Goal: Task Accomplishment & Management: Manage account settings

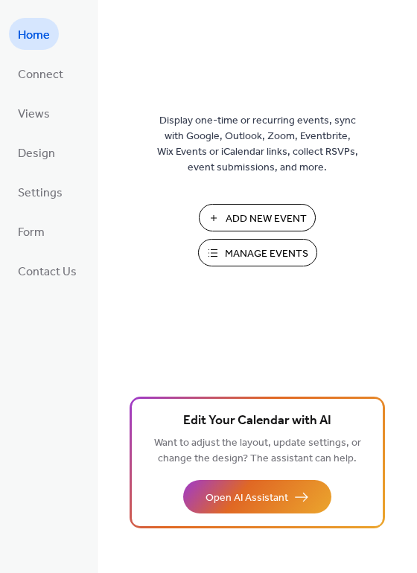
click at [235, 223] on span "Add New Event" at bounding box center [266, 219] width 81 height 16
click at [247, 257] on span "Manage Events" at bounding box center [266, 254] width 83 height 16
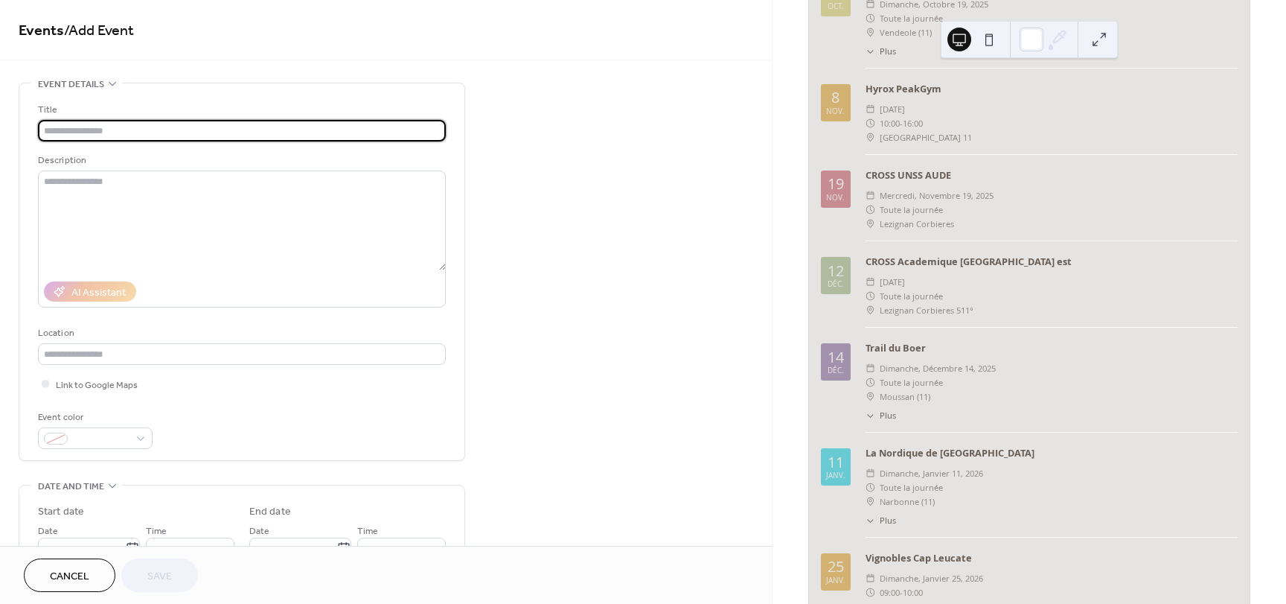
click at [838, 374] on div "déc." at bounding box center [836, 370] width 16 height 7
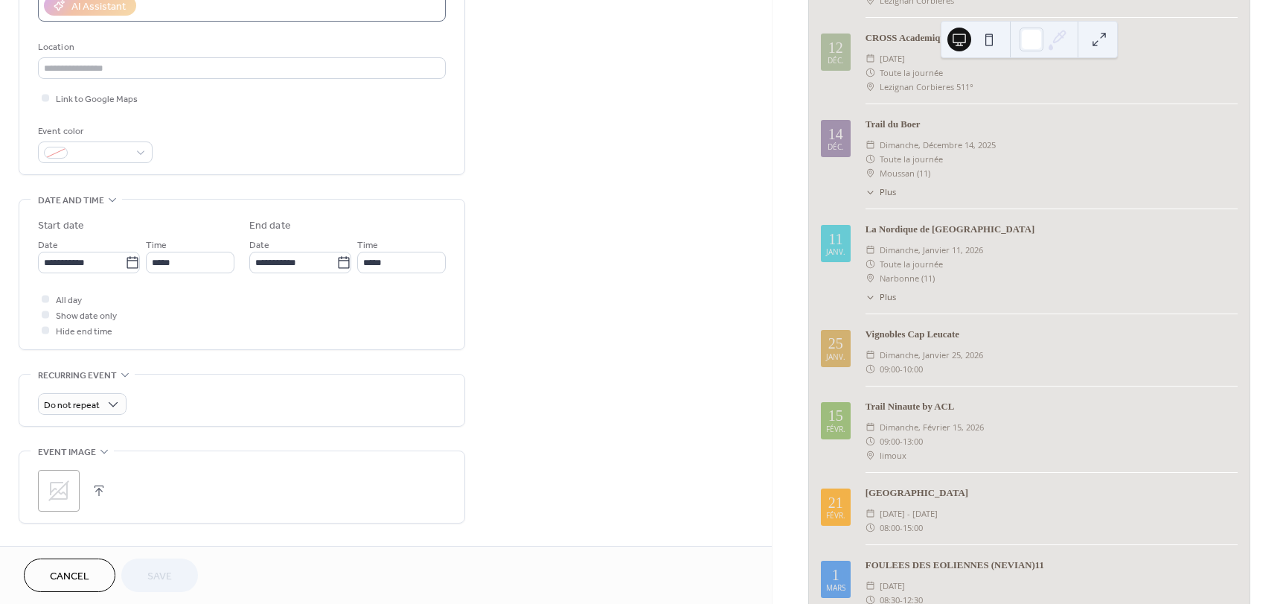
scroll to position [266, 0]
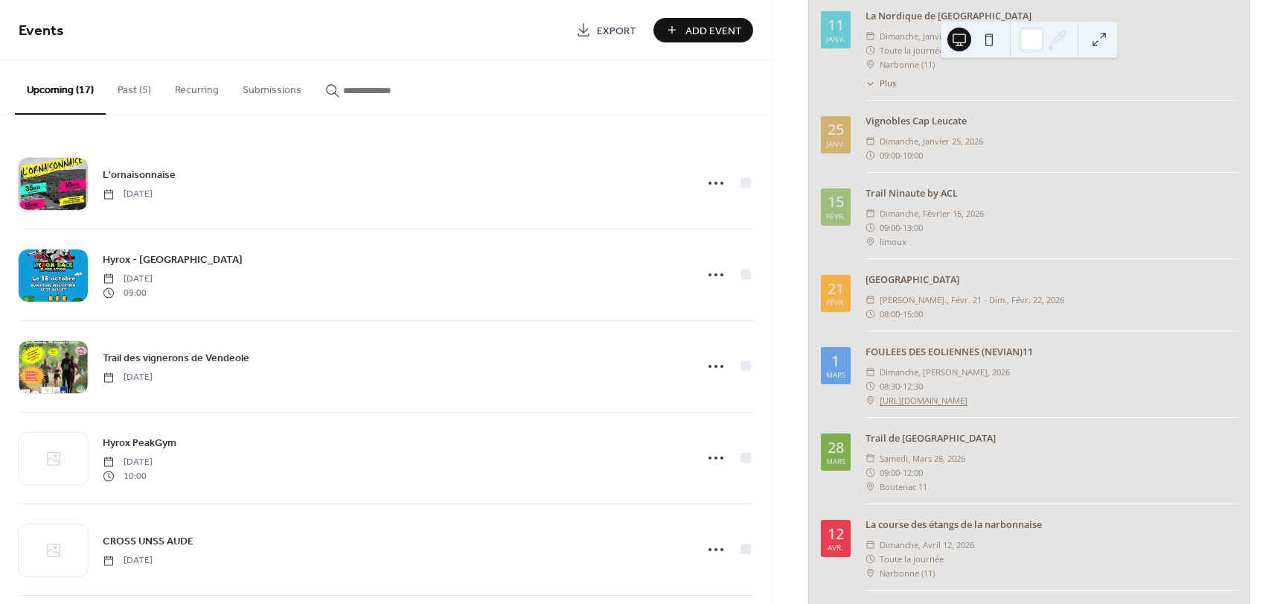
scroll to position [819, 0]
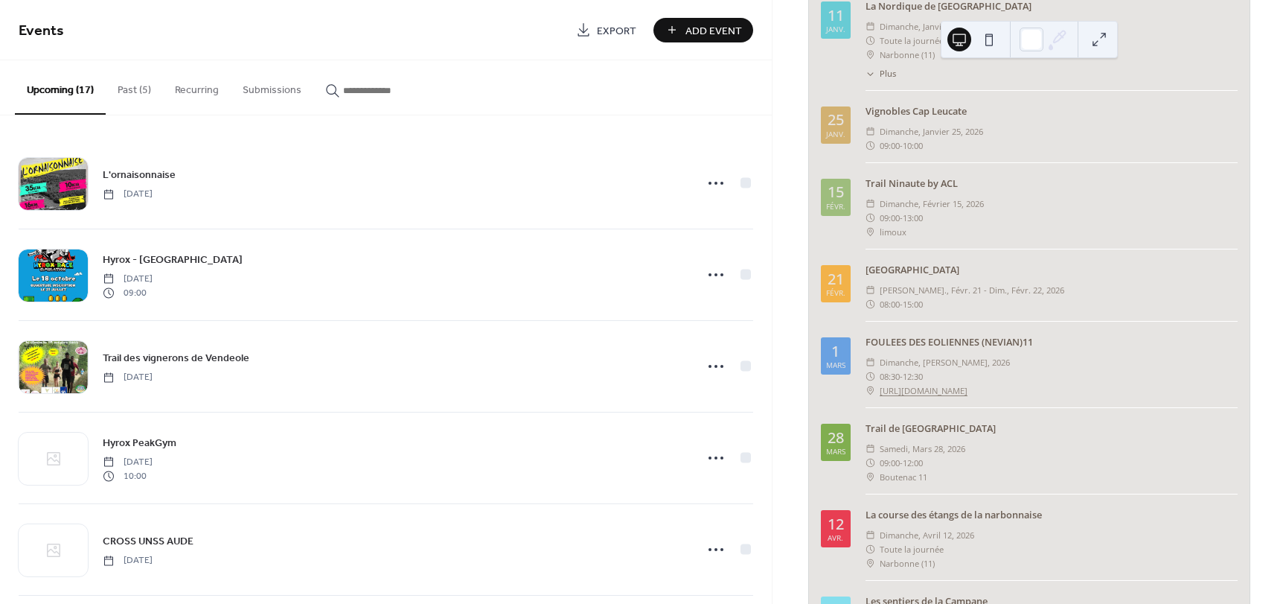
click at [840, 359] on div "1" at bounding box center [835, 351] width 8 height 15
click at [831, 359] on div "1" at bounding box center [835, 351] width 8 height 15
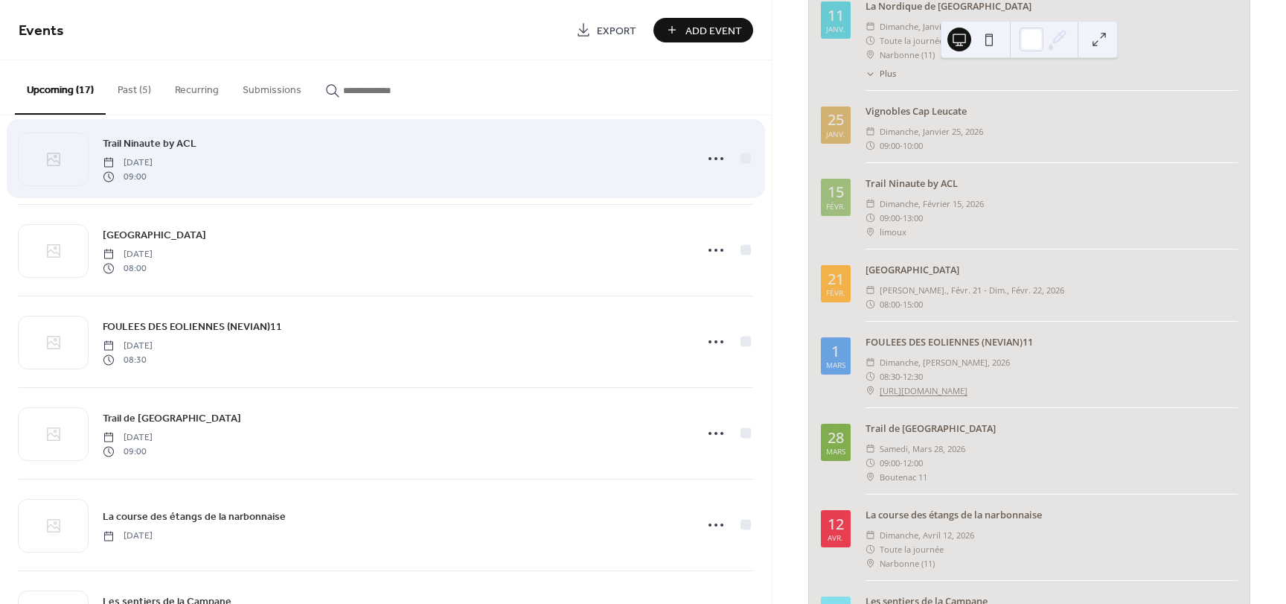
scroll to position [893, 0]
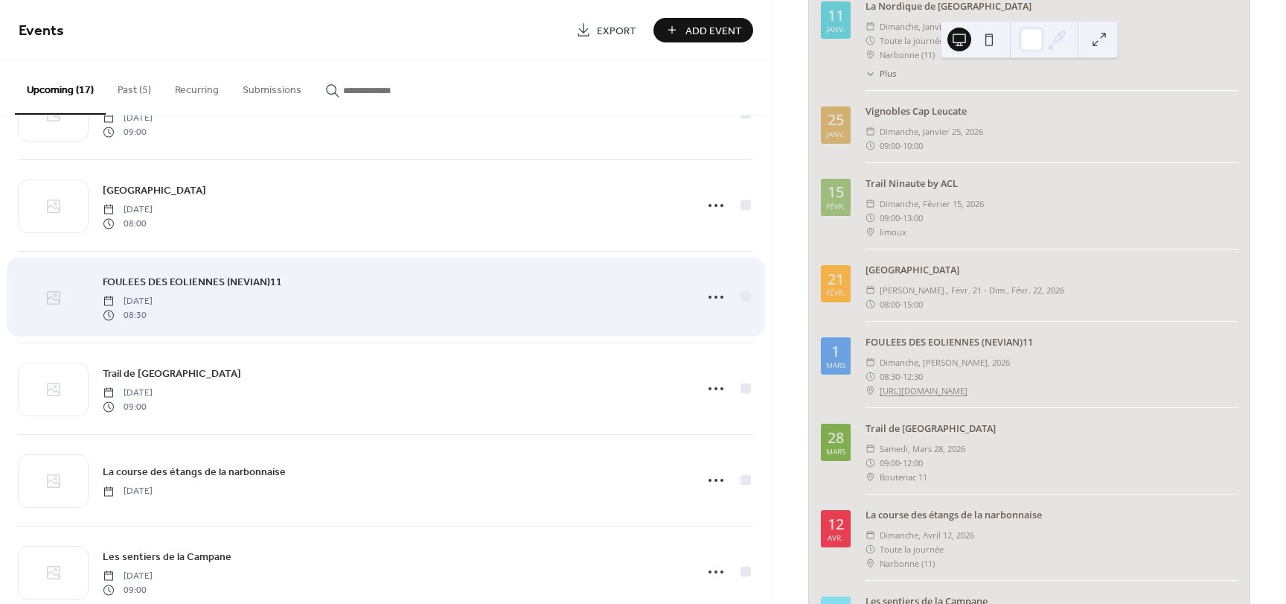
click at [64, 298] on div at bounding box center [53, 298] width 69 height 52
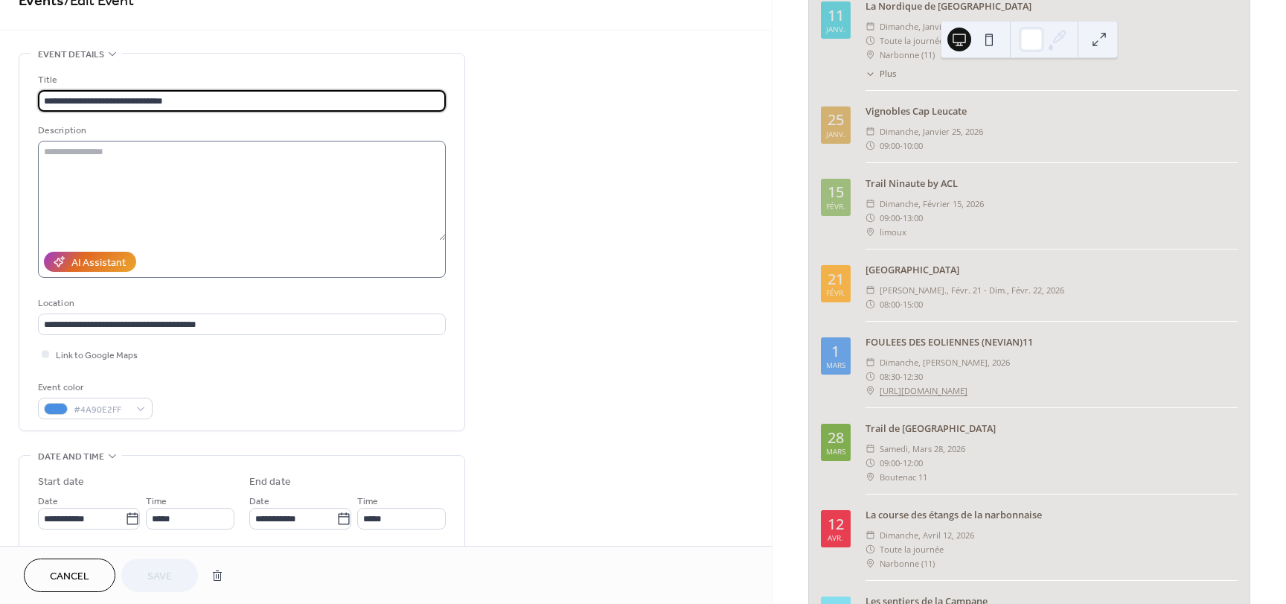
scroll to position [149, 0]
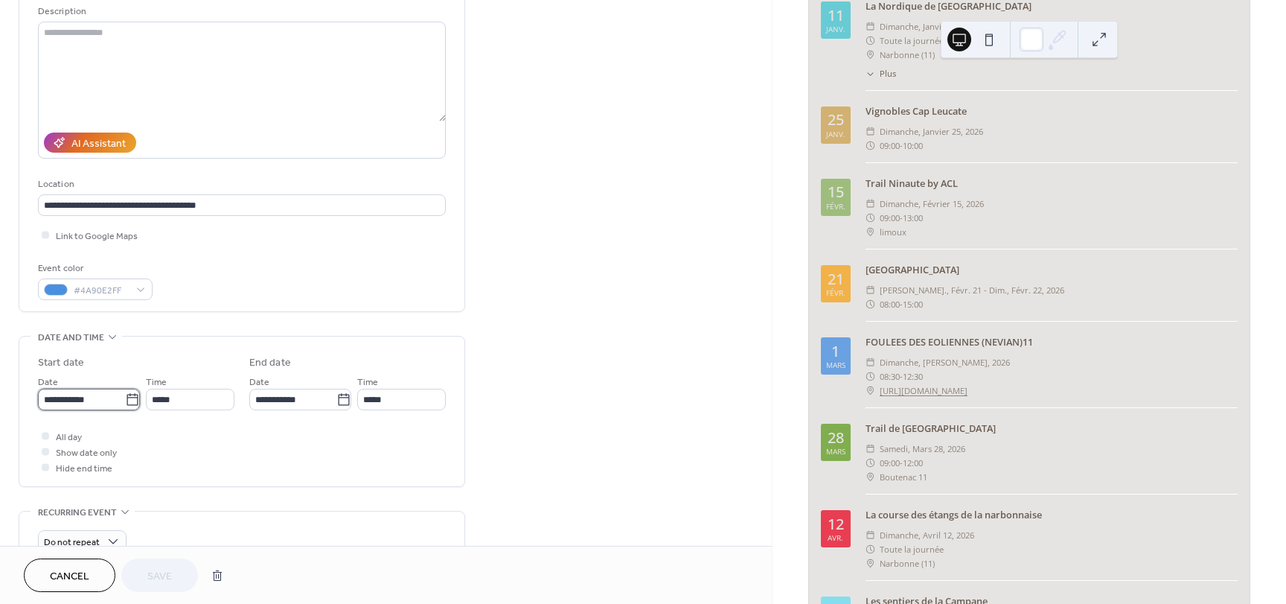
click at [53, 403] on input "**********" at bounding box center [81, 400] width 87 height 22
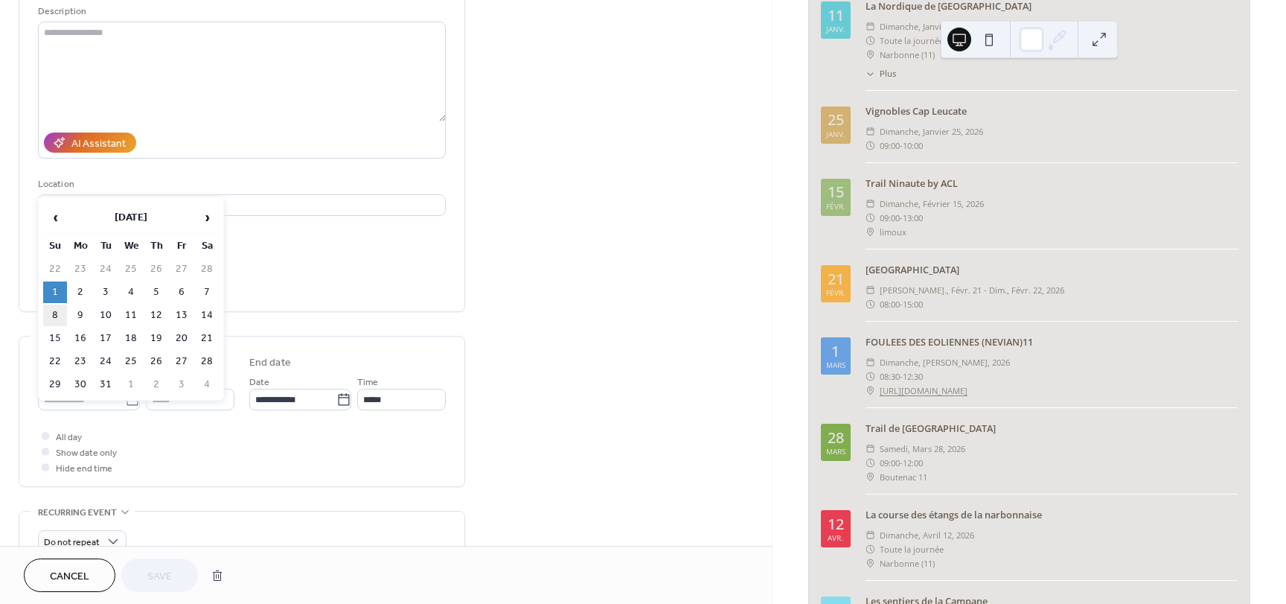
click at [55, 318] on td "8" at bounding box center [55, 315] width 24 height 22
type input "**********"
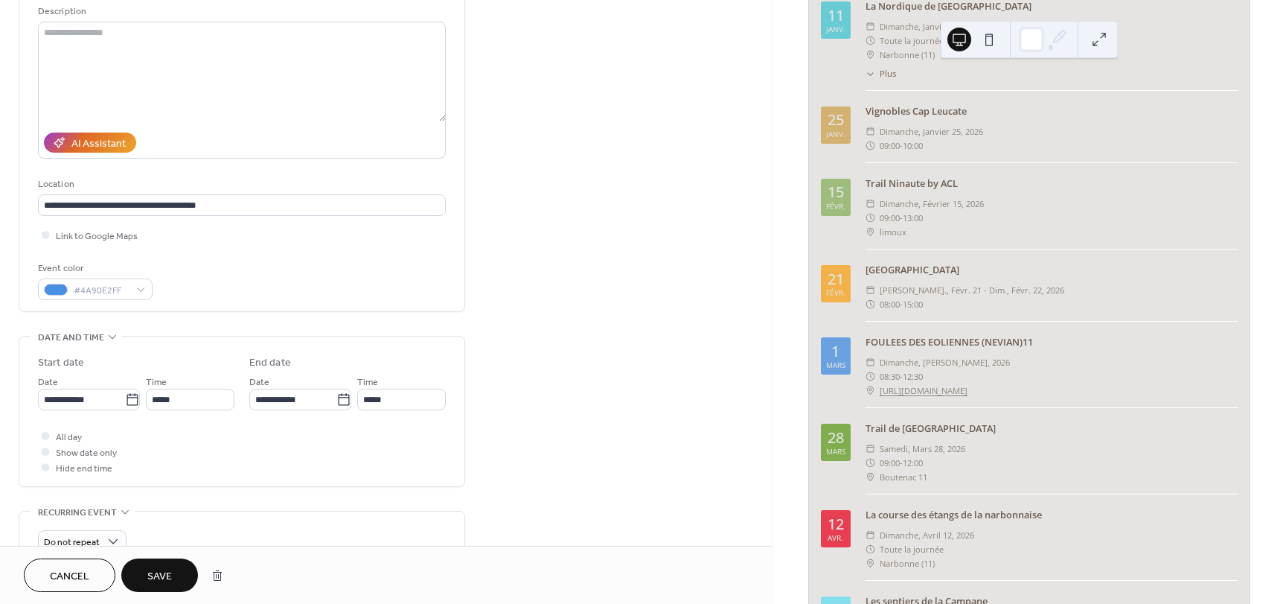
click at [175, 576] on button "Save" at bounding box center [159, 574] width 77 height 33
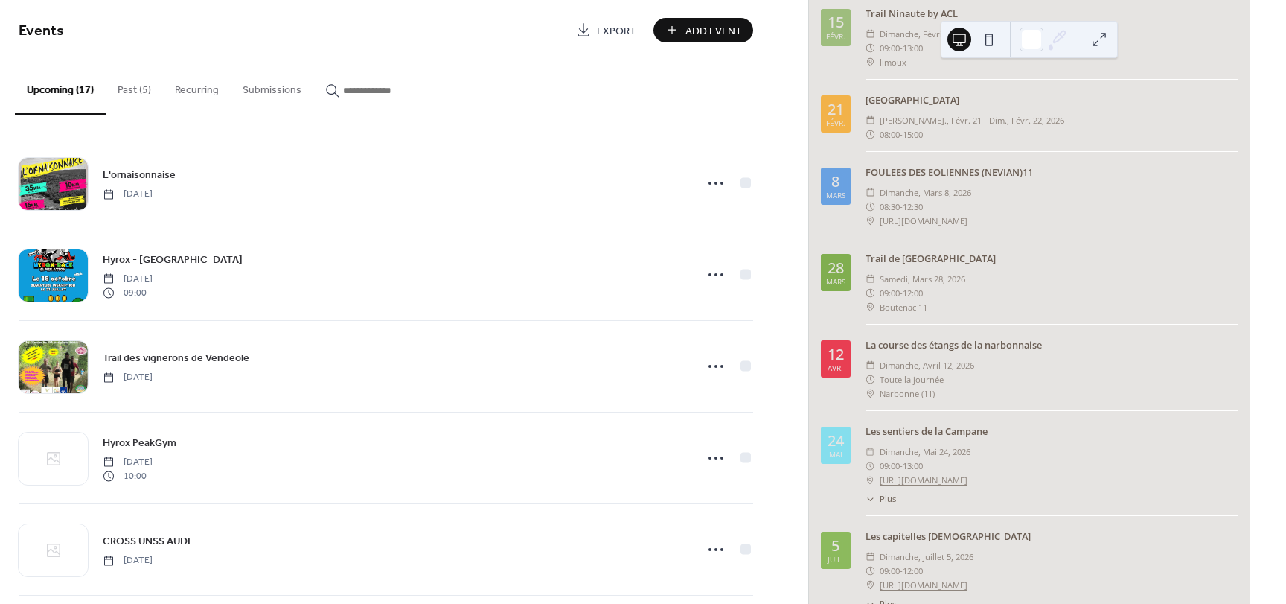
scroll to position [1157, 0]
